Goal: Transaction & Acquisition: Book appointment/travel/reservation

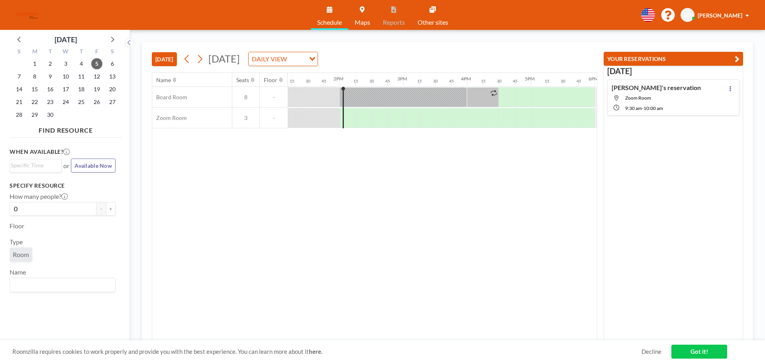
scroll to position [0, 877]
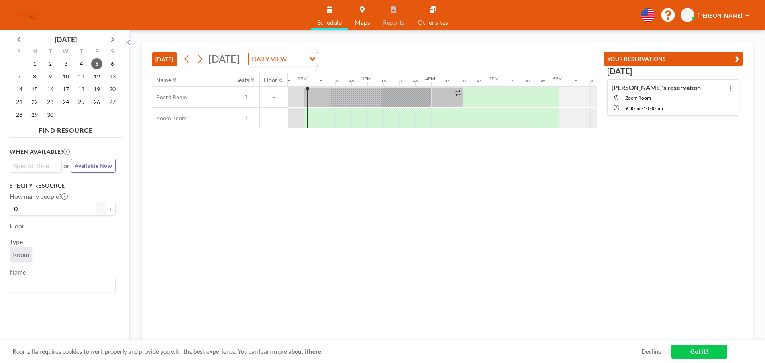
click at [29, 161] on input "Search for option" at bounding box center [34, 166] width 46 height 10
click at [96, 75] on span "12" at bounding box center [96, 76] width 11 height 11
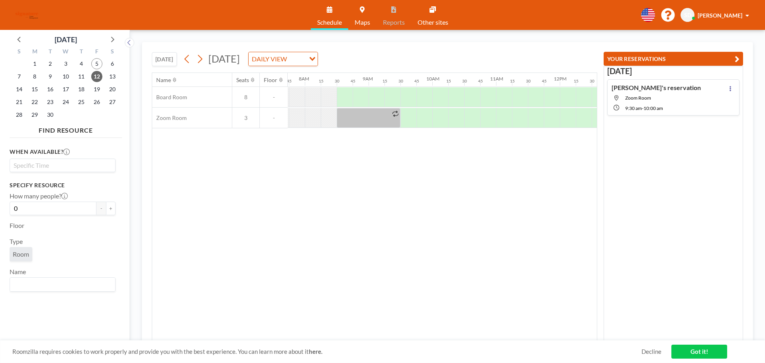
scroll to position [0, 494]
click at [38, 165] on input "Search for option" at bounding box center [61, 166] width 100 height 10
click at [28, 206] on li "2:30 pm" at bounding box center [62, 206] width 104 height 13
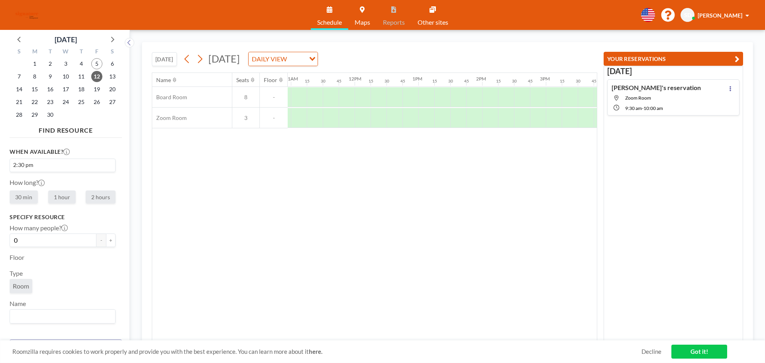
scroll to position [0, 909]
click at [28, 199] on label "30 min" at bounding box center [24, 196] width 28 height 13
radio input "true"
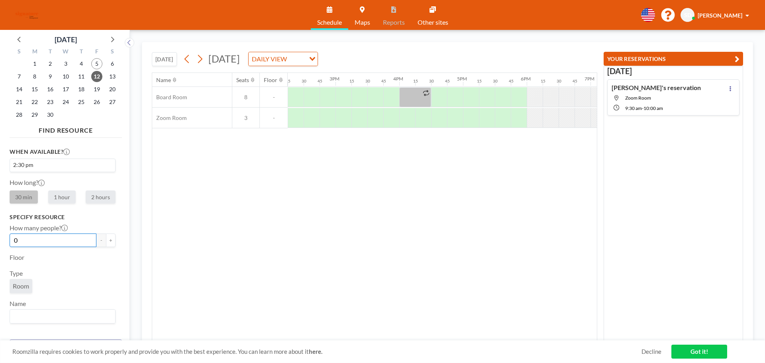
drag, startPoint x: 37, startPoint y: 241, endPoint x: 14, endPoint y: 246, distance: 23.4
click at [14, 246] on input "0" at bounding box center [53, 241] width 87 height 14
type input "1"
click at [28, 287] on span "Room" at bounding box center [21, 286] width 16 height 8
click at [311, 116] on div at bounding box center [312, 118] width 16 height 20
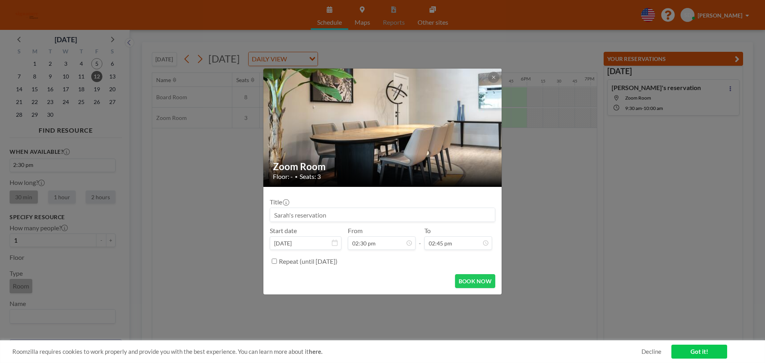
scroll to position [0, 0]
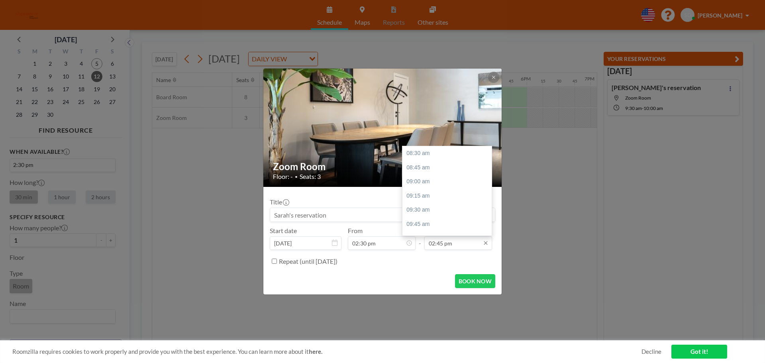
click at [434, 245] on input "02:45 pm" at bounding box center [458, 243] width 68 height 14
click at [423, 169] on div "03:00 pm" at bounding box center [449, 167] width 93 height 14
type input "03:00 pm"
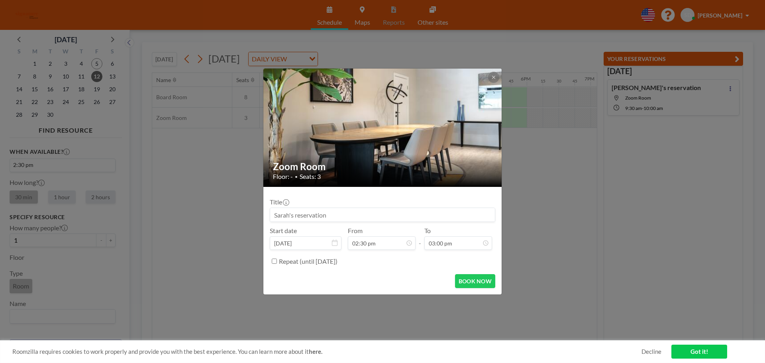
scroll to position [369, 0]
click at [474, 283] on button "BOOK NOW" at bounding box center [475, 281] width 40 height 14
